Goal: Navigation & Orientation: Find specific page/section

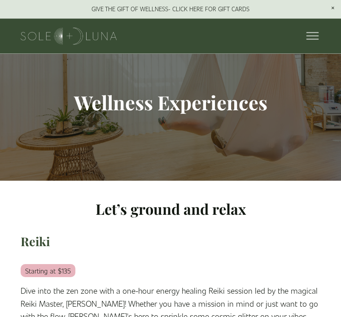
click at [314, 30] on div at bounding box center [310, 37] width 16 height 16
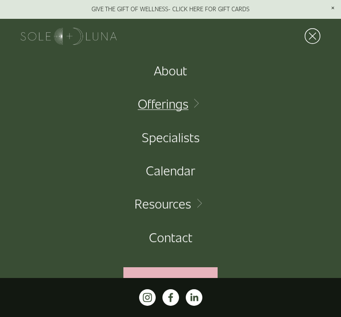
click at [184, 103] on link "Folder: Offerings" at bounding box center [171, 103] width 66 height 13
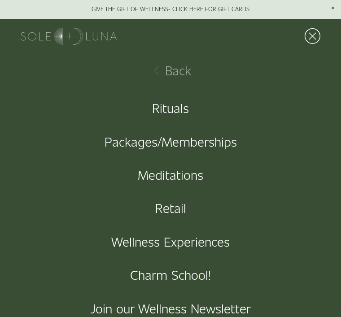
click at [180, 172] on link "Meditations" at bounding box center [171, 174] width 66 height 13
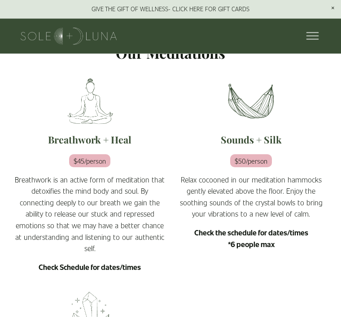
click at [310, 43] on div at bounding box center [310, 37] width 16 height 16
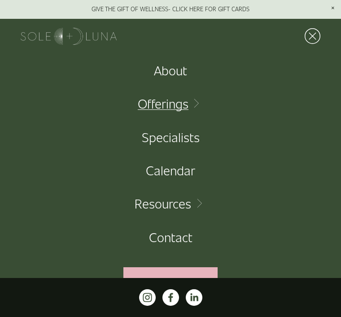
click at [176, 108] on link "Folder: Offerings" at bounding box center [171, 103] width 66 height 13
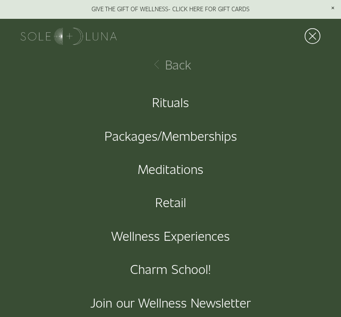
scroll to position [5, 0]
click at [221, 263] on div "Charm School!" at bounding box center [170, 269] width 341 height 33
click at [189, 263] on link "Charm School!" at bounding box center [170, 269] width 81 height 13
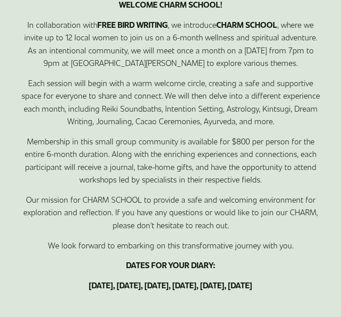
scroll to position [455, 0]
